Goal: Information Seeking & Learning: Learn about a topic

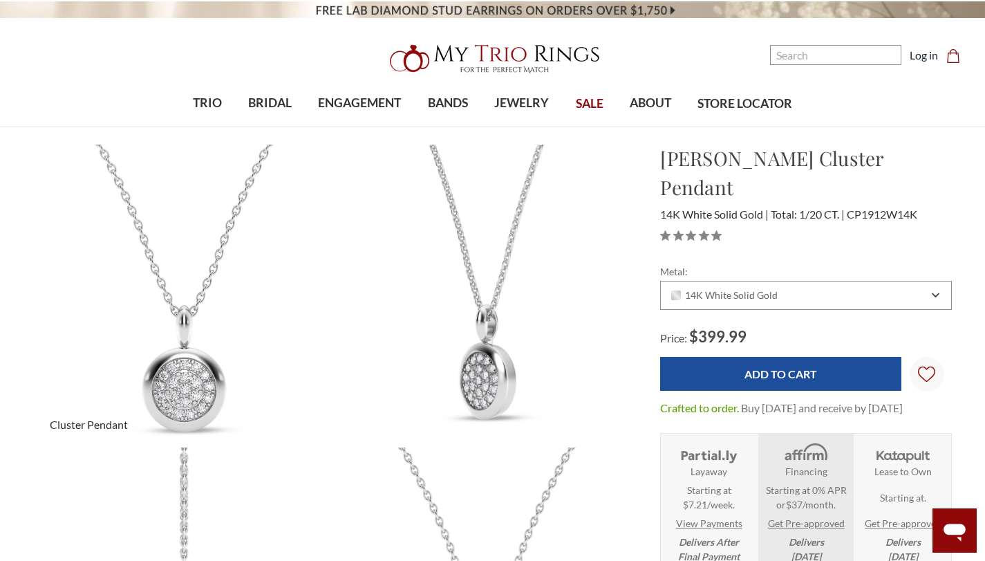
click at [196, 316] on img at bounding box center [184, 294] width 331 height 331
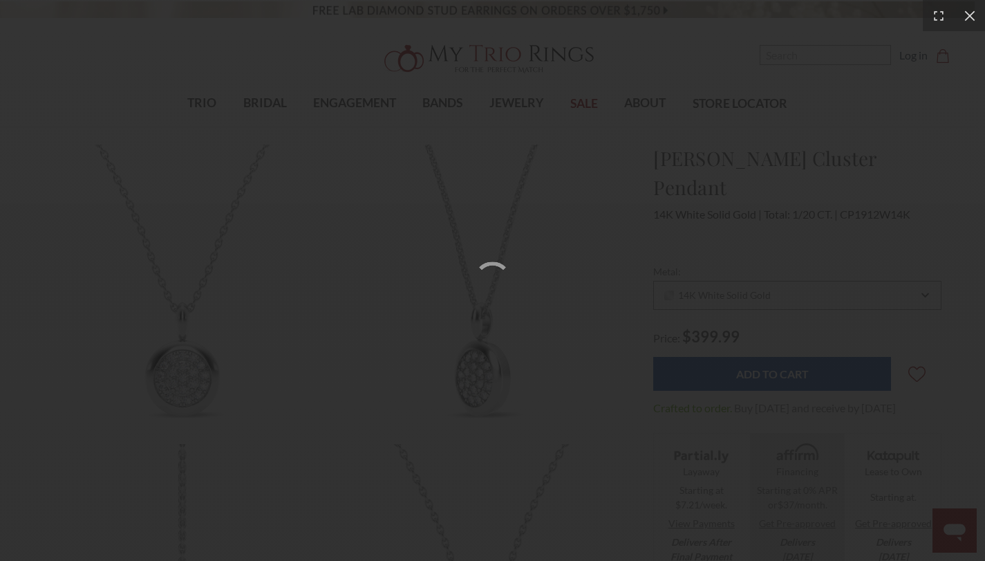
click at [192, 297] on div at bounding box center [492, 280] width 985 height 561
